Goal: Task Accomplishment & Management: Manage account settings

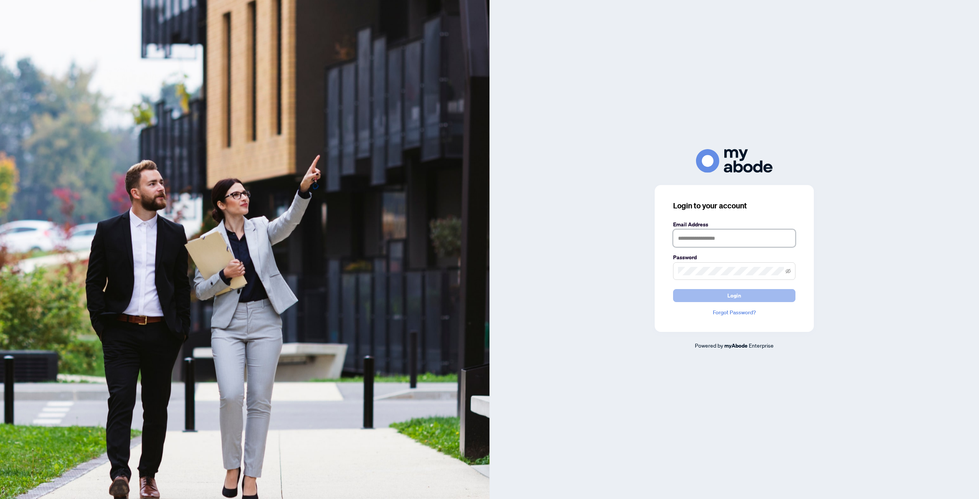
type input "**********"
click at [748, 298] on button "Login" at bounding box center [734, 295] width 122 height 13
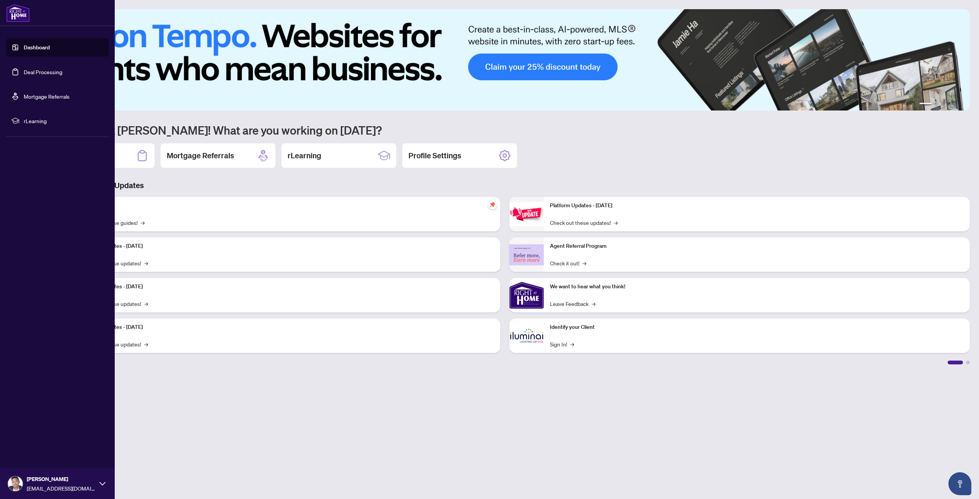
click at [24, 68] on link "Deal Processing" at bounding box center [43, 71] width 39 height 7
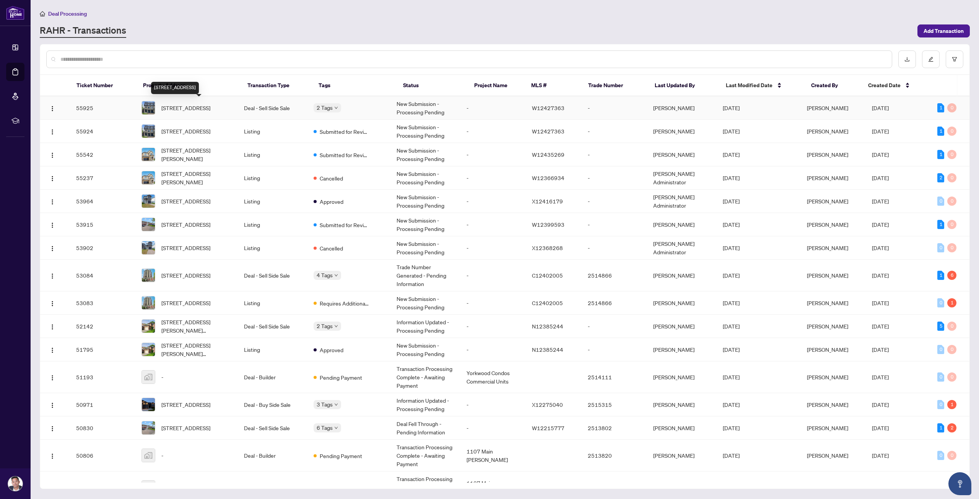
click at [205, 105] on span "197 Wyndham St, Mississauga, Ontario L5M 2S5, Canada" at bounding box center [185, 108] width 49 height 8
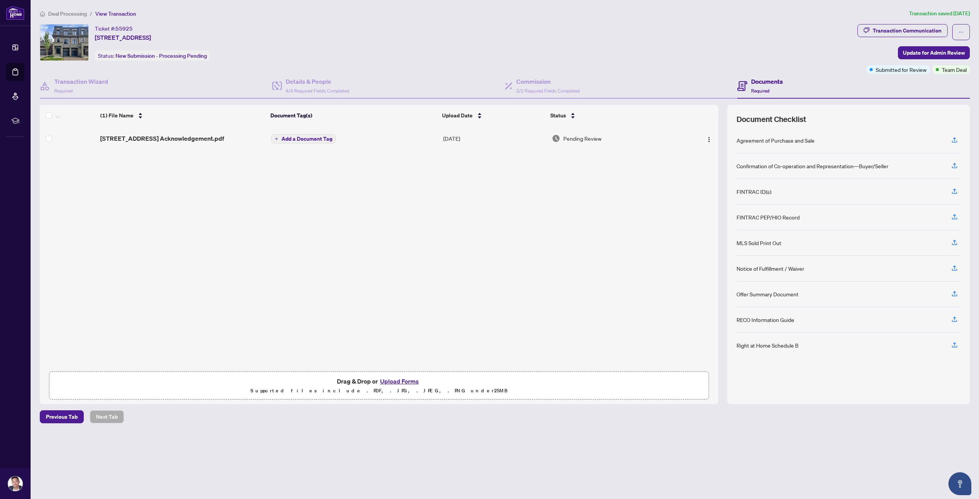
click at [408, 379] on button "Upload Forms" at bounding box center [399, 381] width 43 height 10
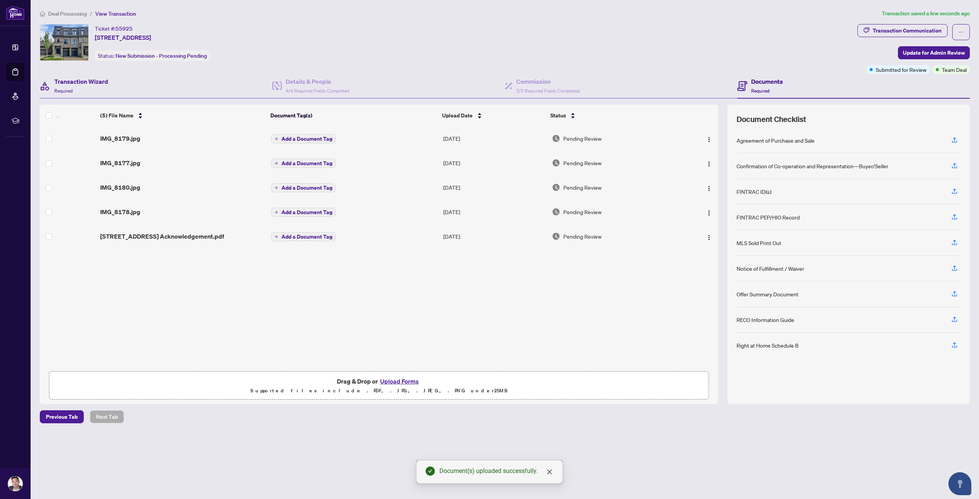
click at [139, 80] on div "Transaction Wizard Required" at bounding box center [156, 86] width 233 height 25
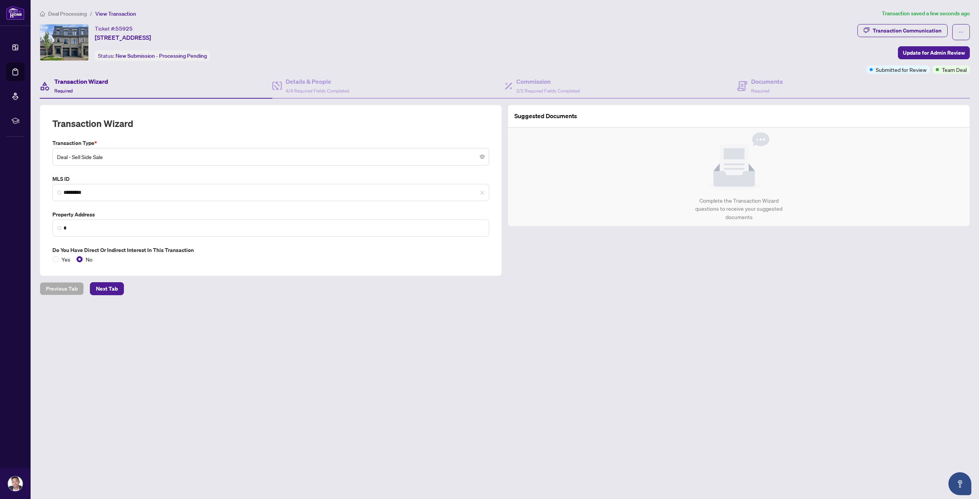
type input "**********"
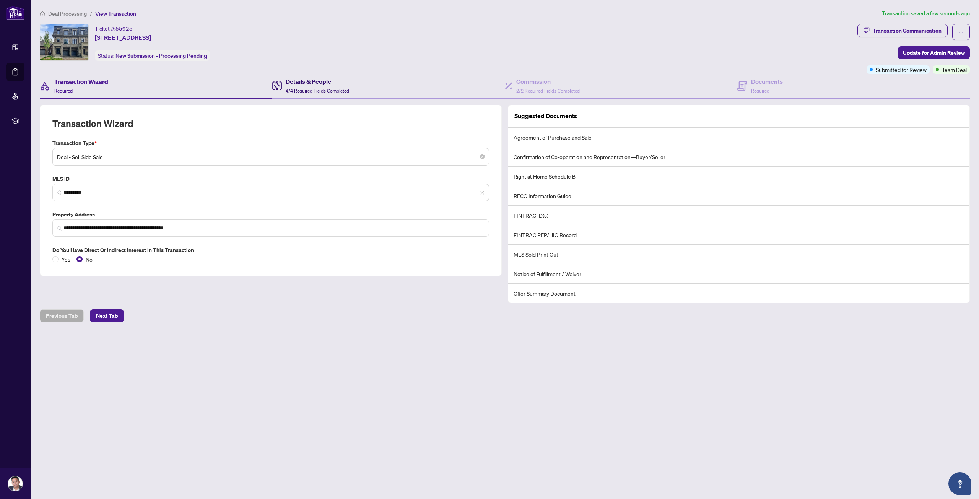
click at [332, 89] on span "4/4 Required Fields Completed" at bounding box center [317, 91] width 63 height 6
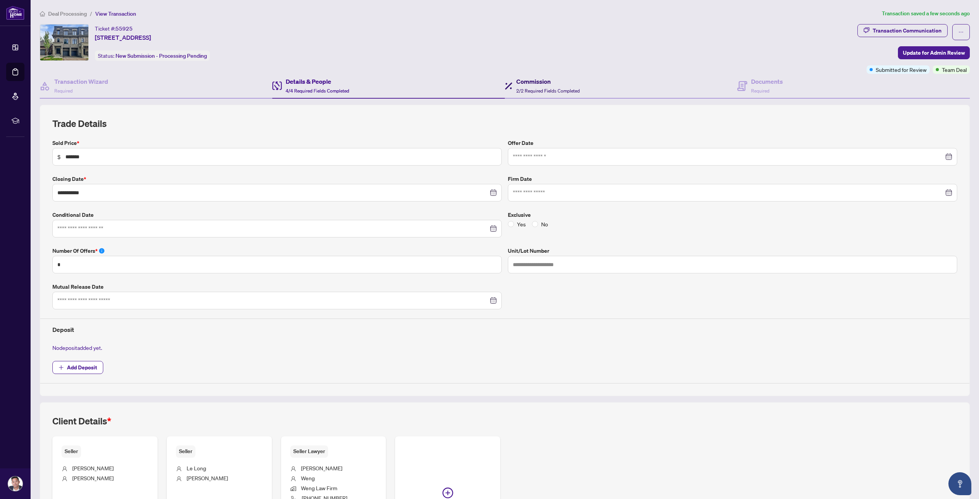
click at [536, 81] on h4 "Commission" at bounding box center [547, 81] width 63 height 9
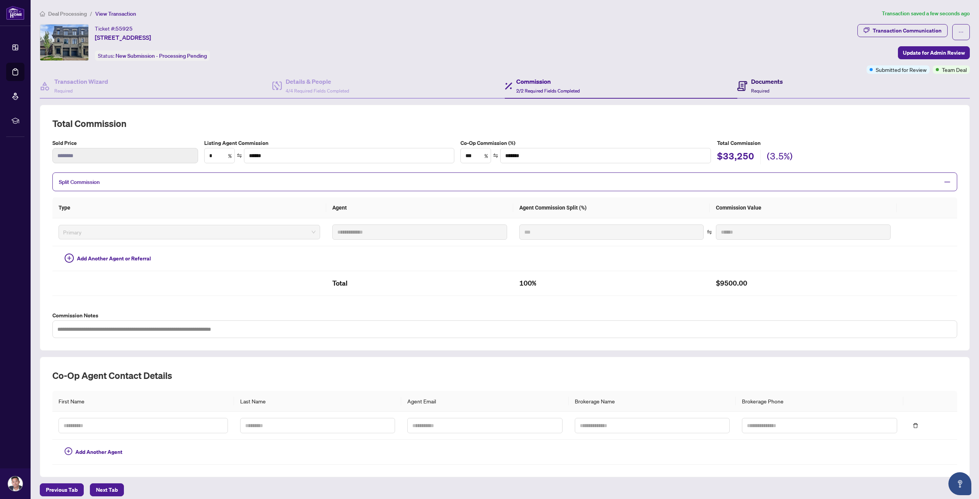
click at [764, 78] on h4 "Documents" at bounding box center [767, 81] width 32 height 9
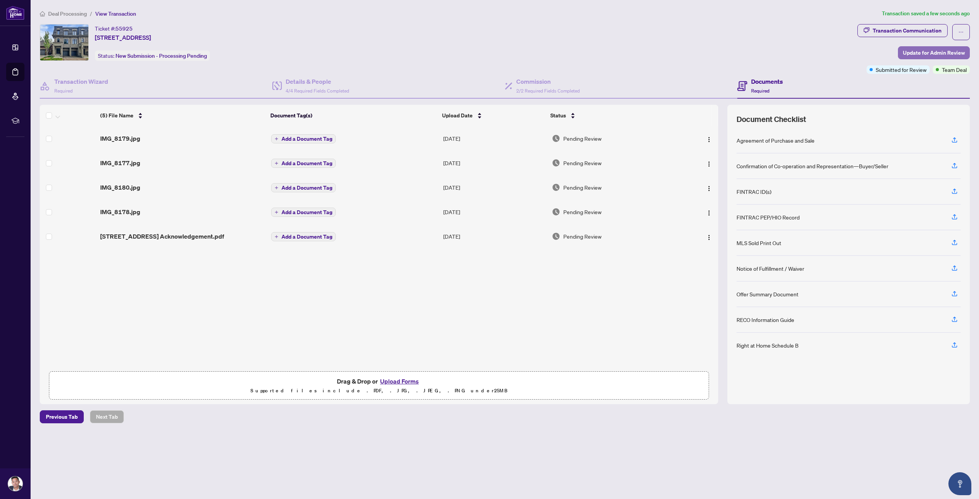
click at [933, 52] on span "Update for Admin Review" at bounding box center [934, 53] width 62 height 12
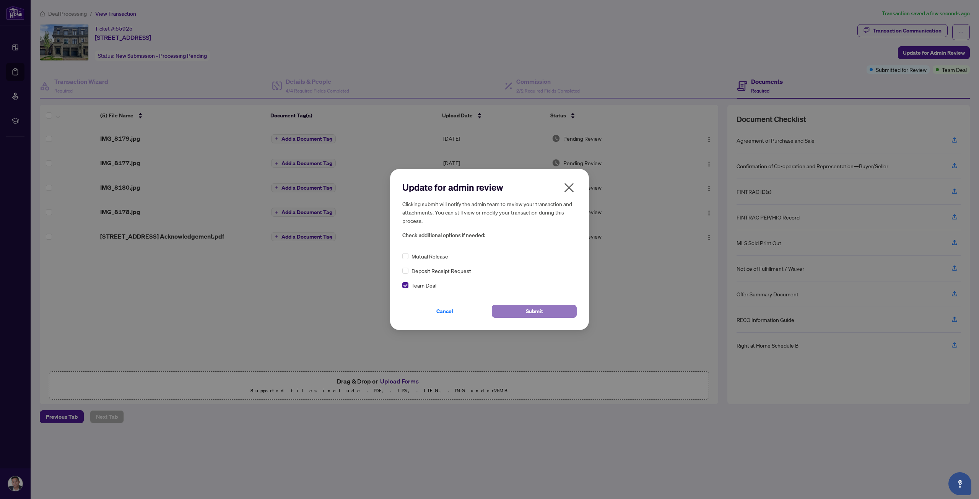
click at [539, 316] on span "Submit" at bounding box center [534, 311] width 17 height 12
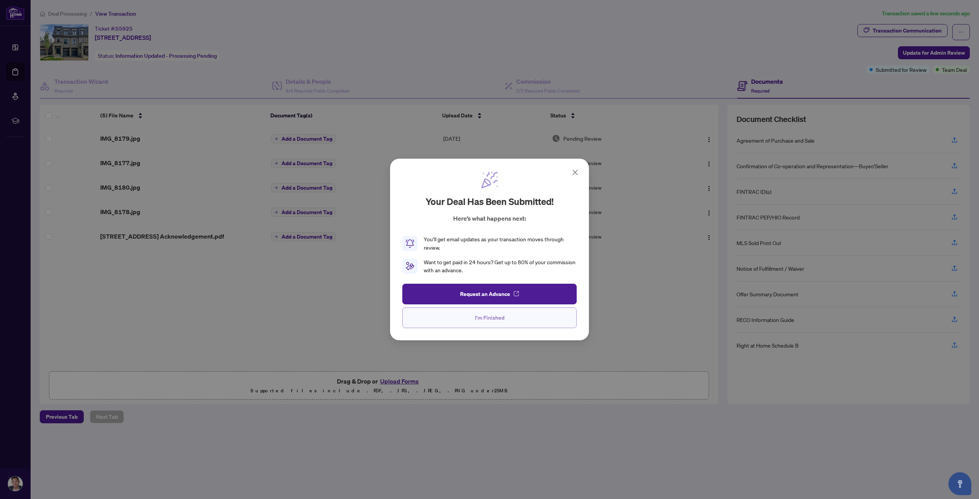
click at [452, 316] on button "I'm Finished" at bounding box center [489, 318] width 174 height 21
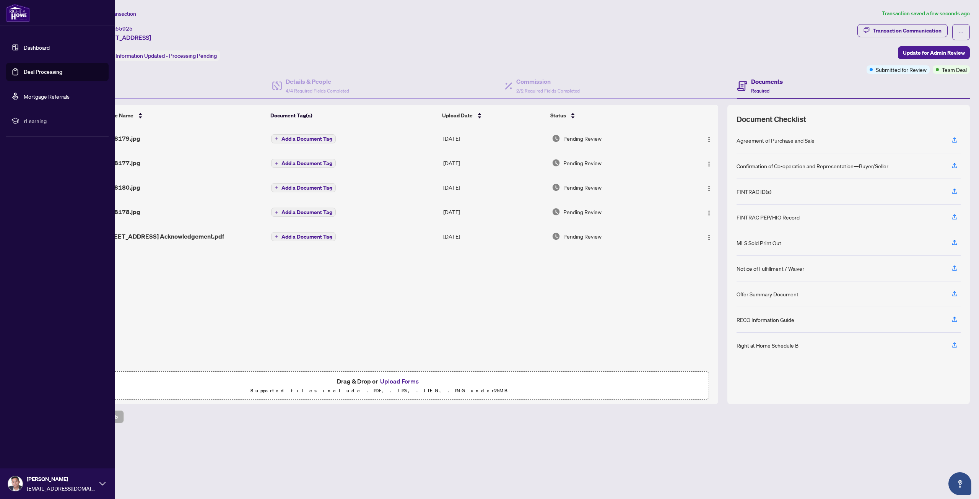
click at [24, 68] on link "Deal Processing" at bounding box center [43, 71] width 39 height 7
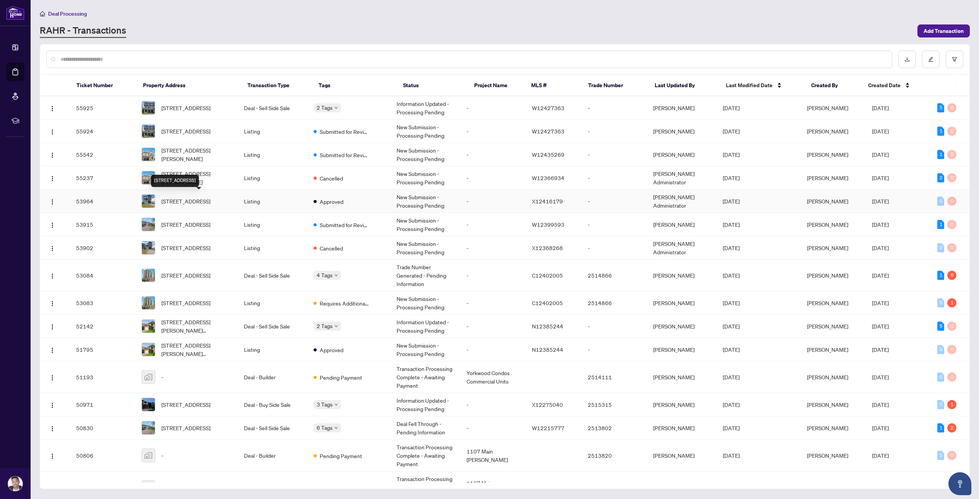
click at [196, 202] on span "1608 Capri Cres, London North, Ontario N6G 0S8, Canada" at bounding box center [185, 201] width 49 height 8
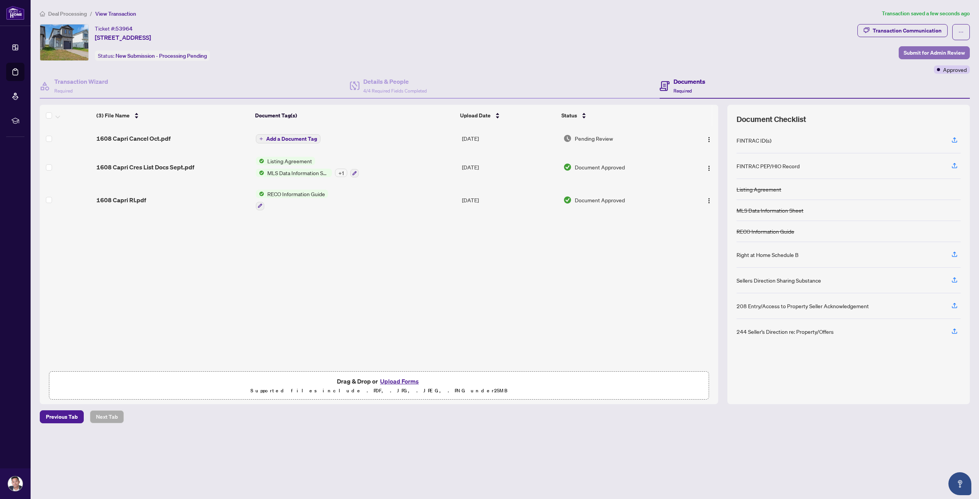
click at [951, 52] on span "Submit for Admin Review" at bounding box center [934, 53] width 61 height 12
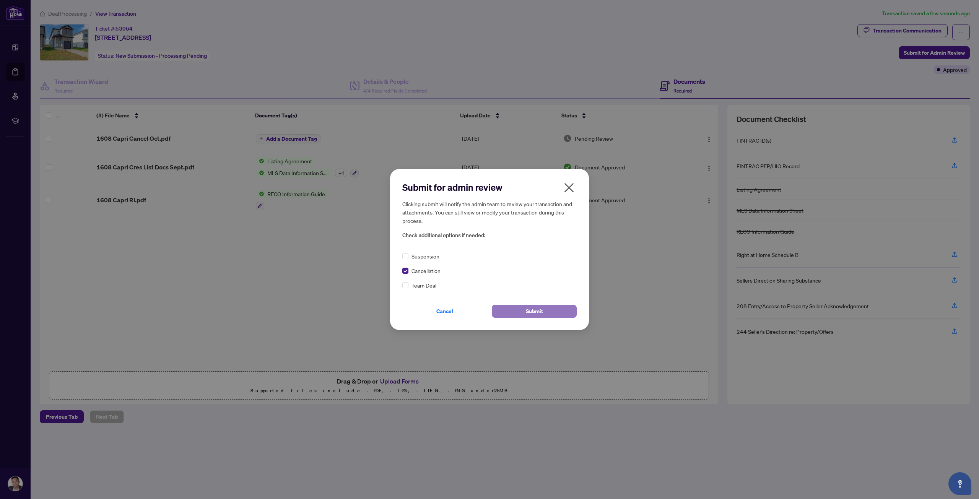
click at [522, 308] on button "Submit" at bounding box center [534, 311] width 85 height 13
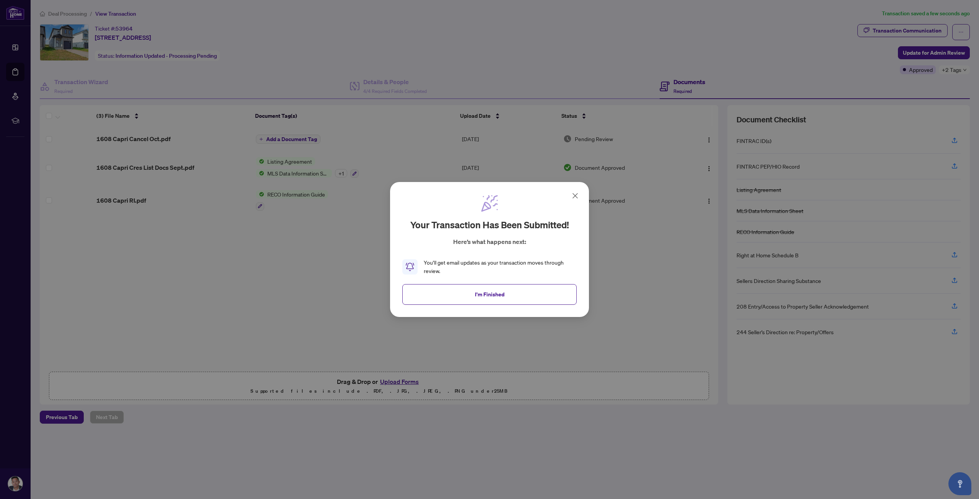
click at [576, 193] on icon at bounding box center [575, 195] width 9 height 9
